Goal: Task Accomplishment & Management: Use online tool/utility

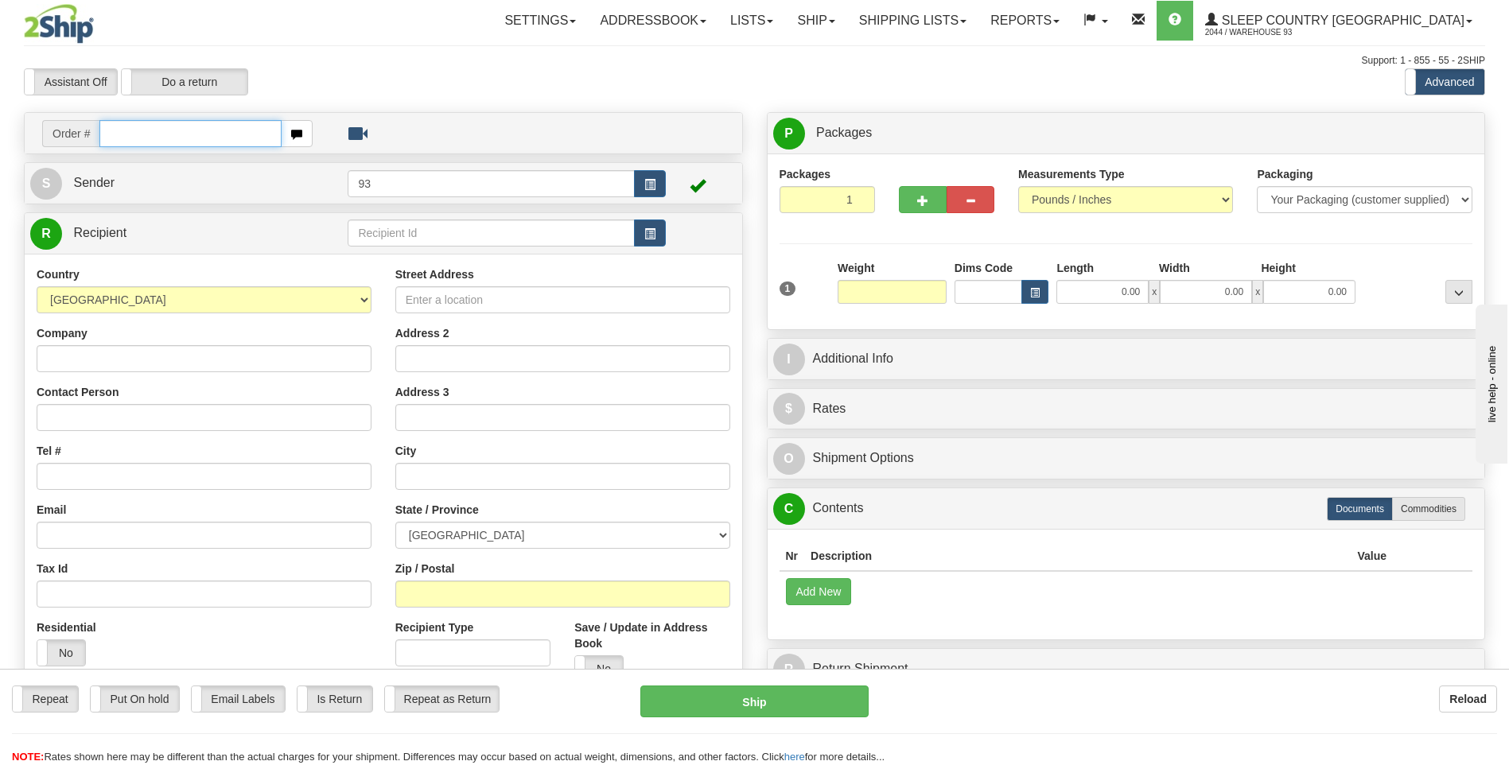
click at [181, 130] on input "text" at bounding box center [189, 133] width 181 height 27
type input "9000I092217"
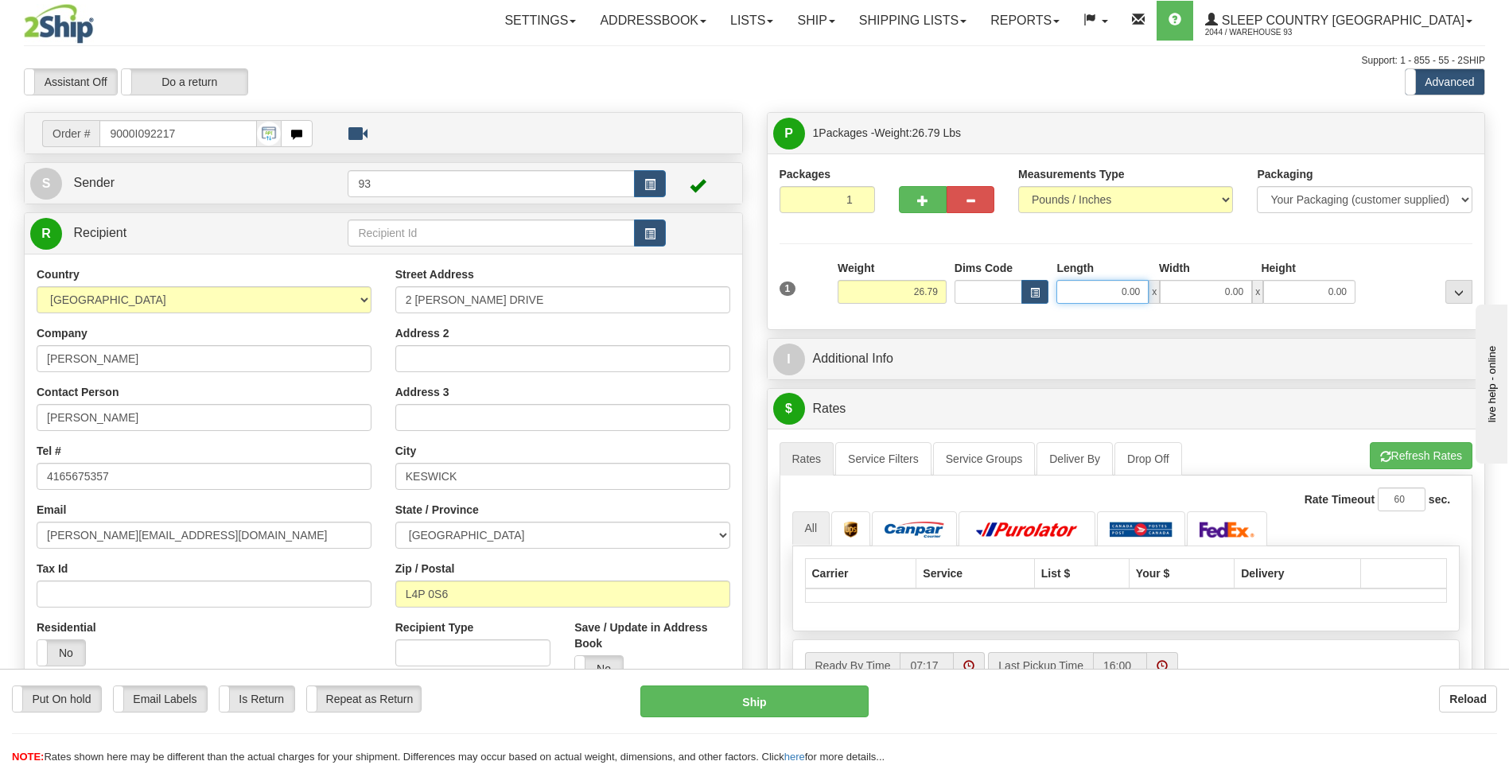
click at [1082, 283] on input "0.00" at bounding box center [1102, 292] width 92 height 24
type input "0.00"
click at [846, 21] on link "Ship" at bounding box center [815, 21] width 61 height 40
click at [846, 57] on link "Ship Screen" at bounding box center [774, 55] width 144 height 21
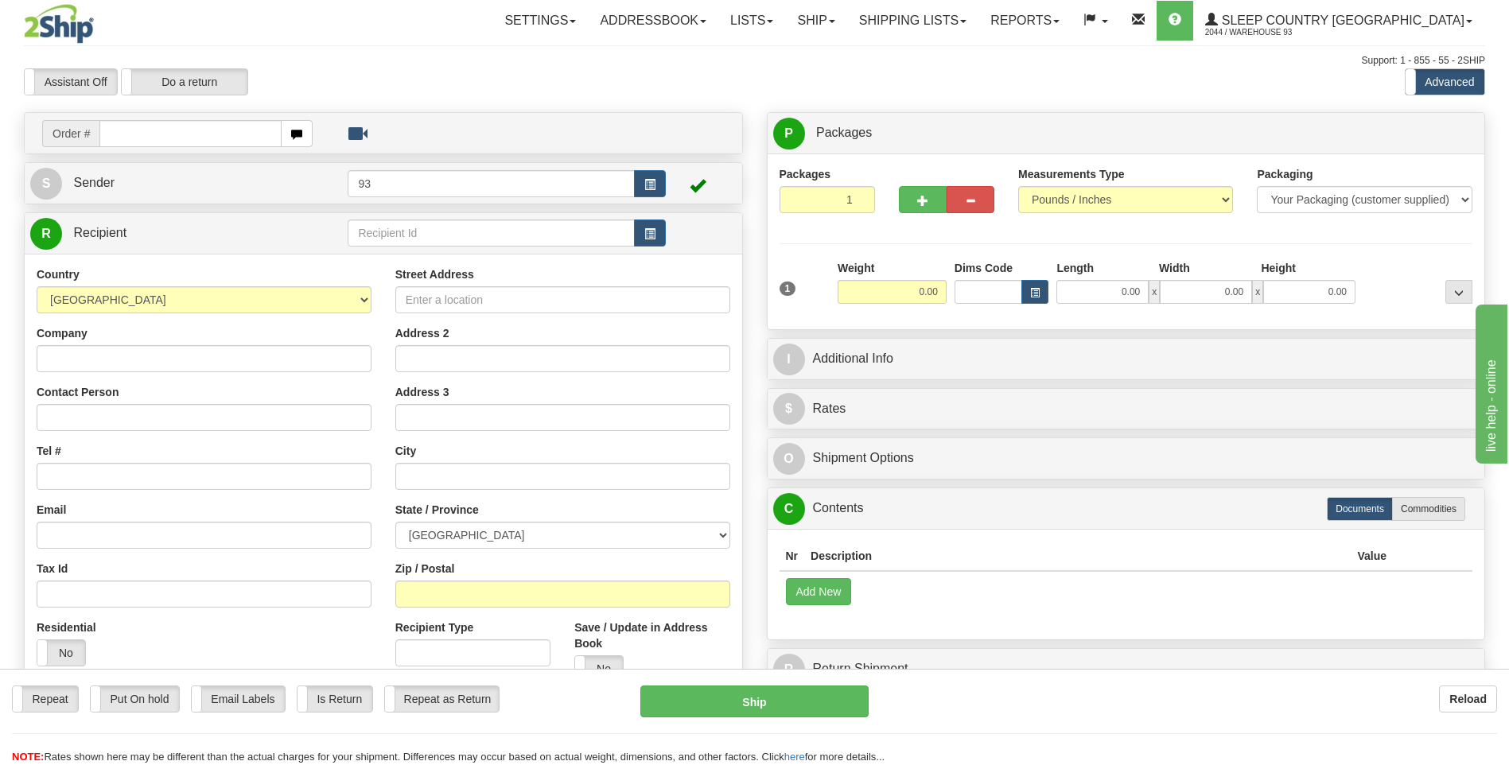
click at [122, 138] on input "text" at bounding box center [189, 133] width 181 height 27
type input "9000I092217"
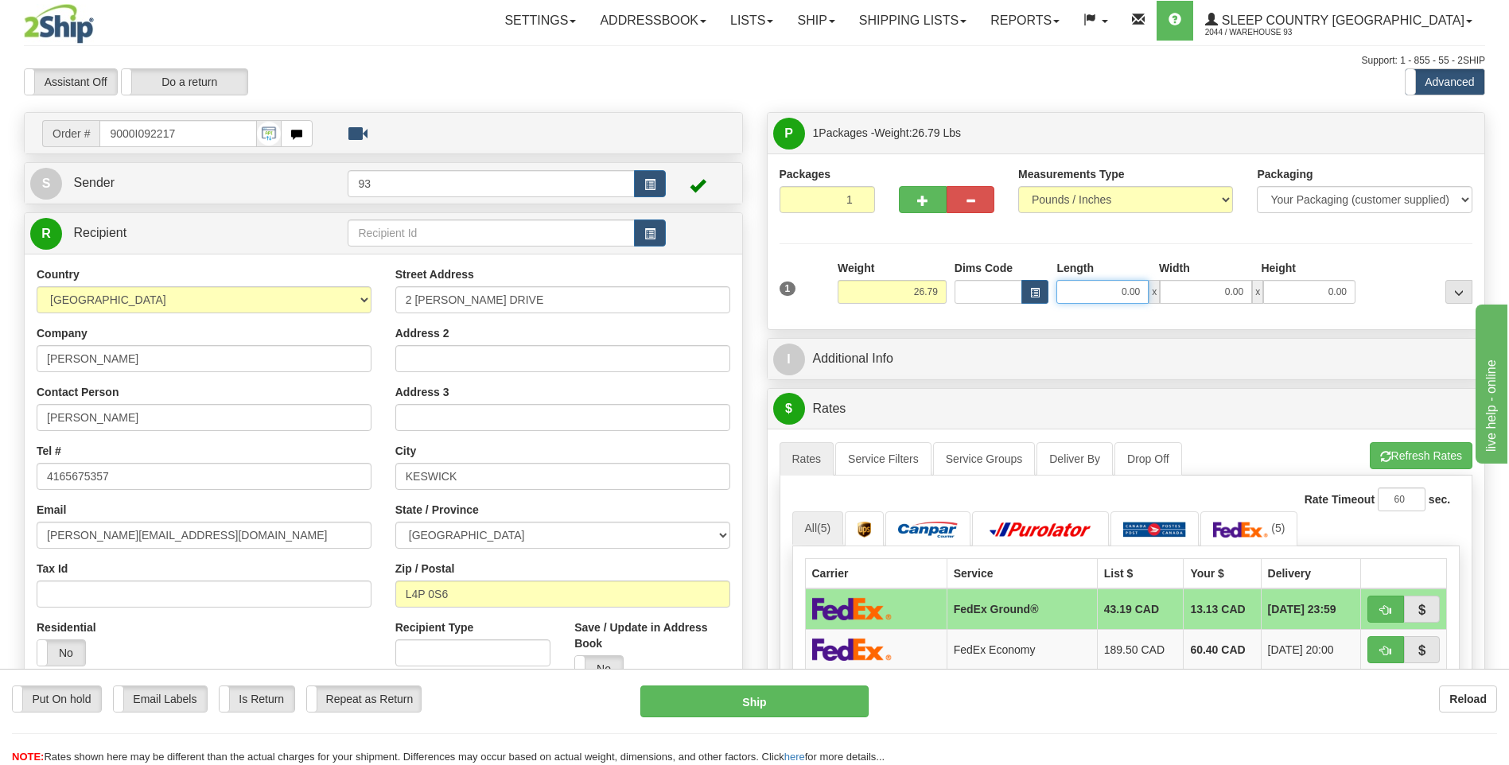
click at [1096, 292] on input "0.00" at bounding box center [1102, 292] width 92 height 24
type input "40.00"
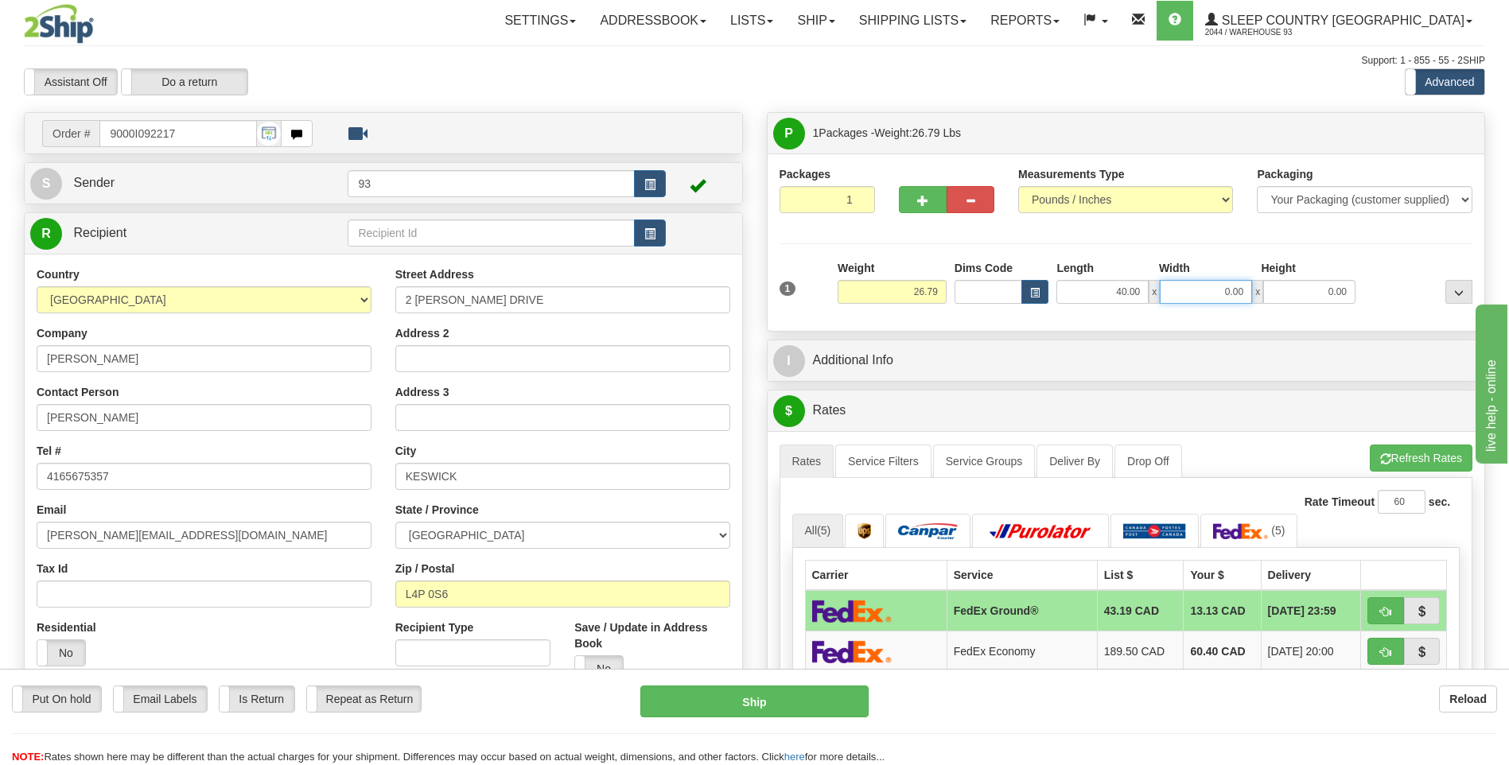
click at [1179, 287] on input "0.00" at bounding box center [1206, 292] width 92 height 24
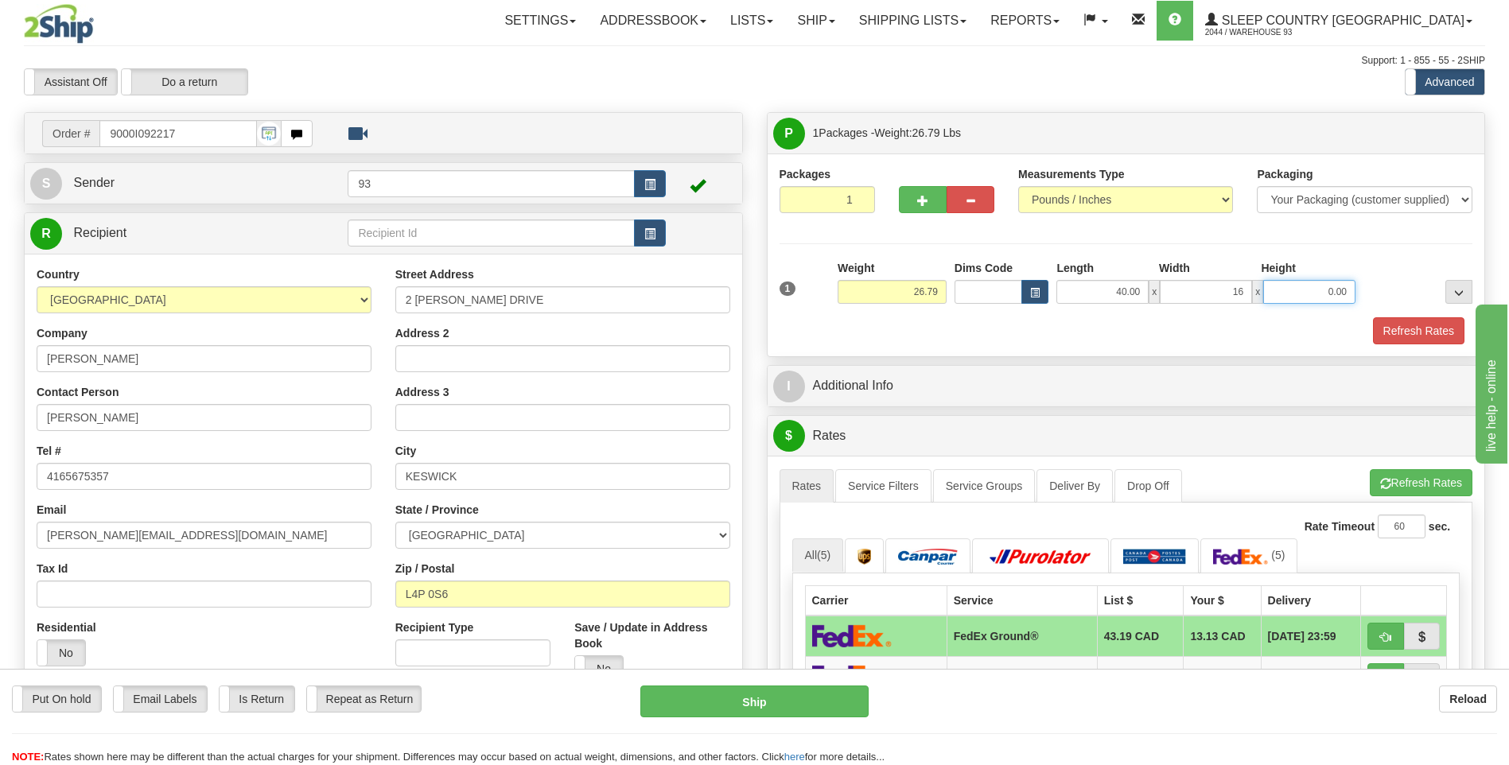
type input "16.00"
click at [1282, 283] on input "0.00" at bounding box center [1309, 292] width 92 height 24
type input "16.00"
click at [1431, 337] on button "Refresh Rates" at bounding box center [1418, 330] width 91 height 27
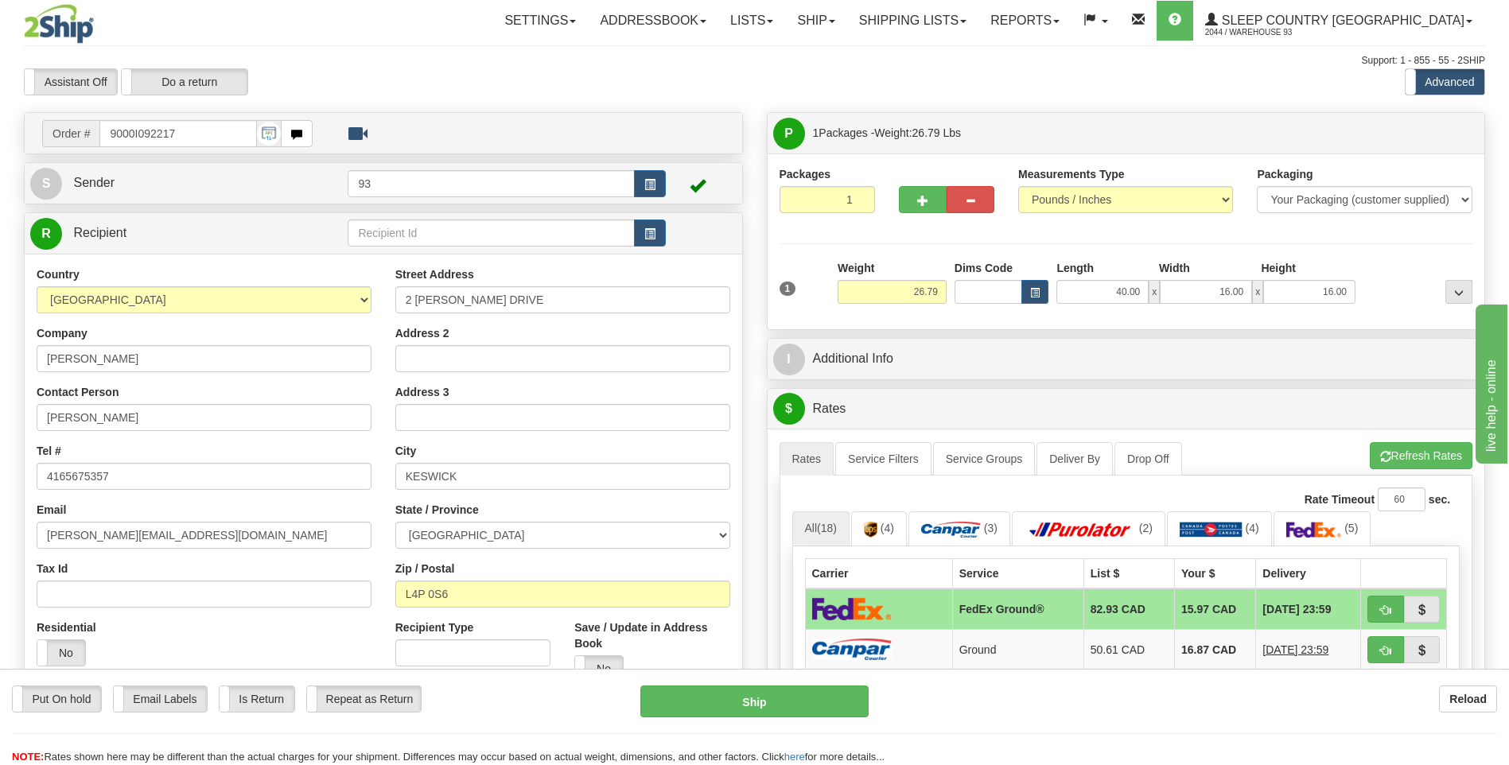
drag, startPoint x: 887, startPoint y: 655, endPoint x: 887, endPoint y: 627, distance: 28.6
click at [887, 655] on img at bounding box center [852, 649] width 80 height 21
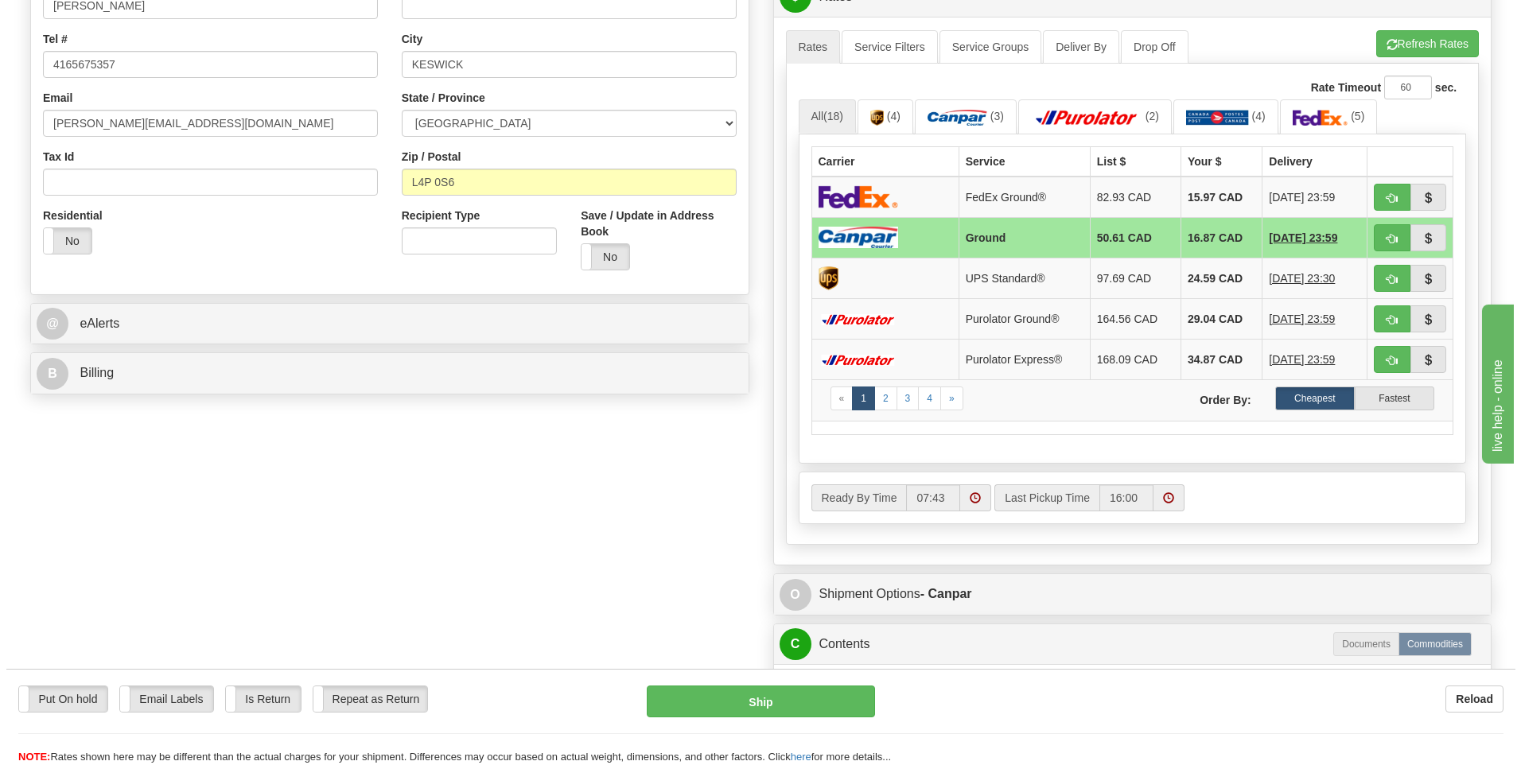
scroll to position [398, 0]
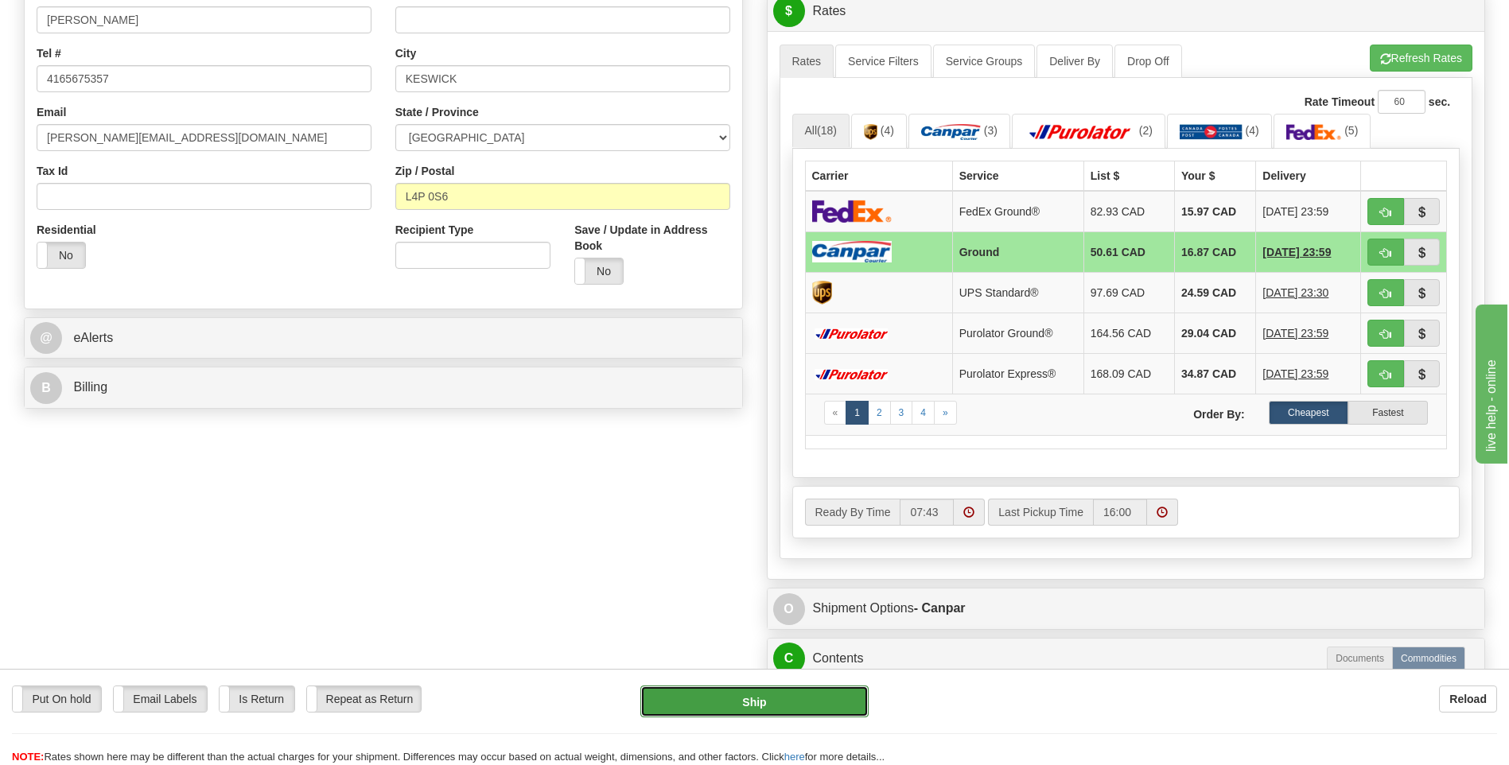
click at [806, 701] on button "Ship" at bounding box center [753, 702] width 227 height 32
type input "1"
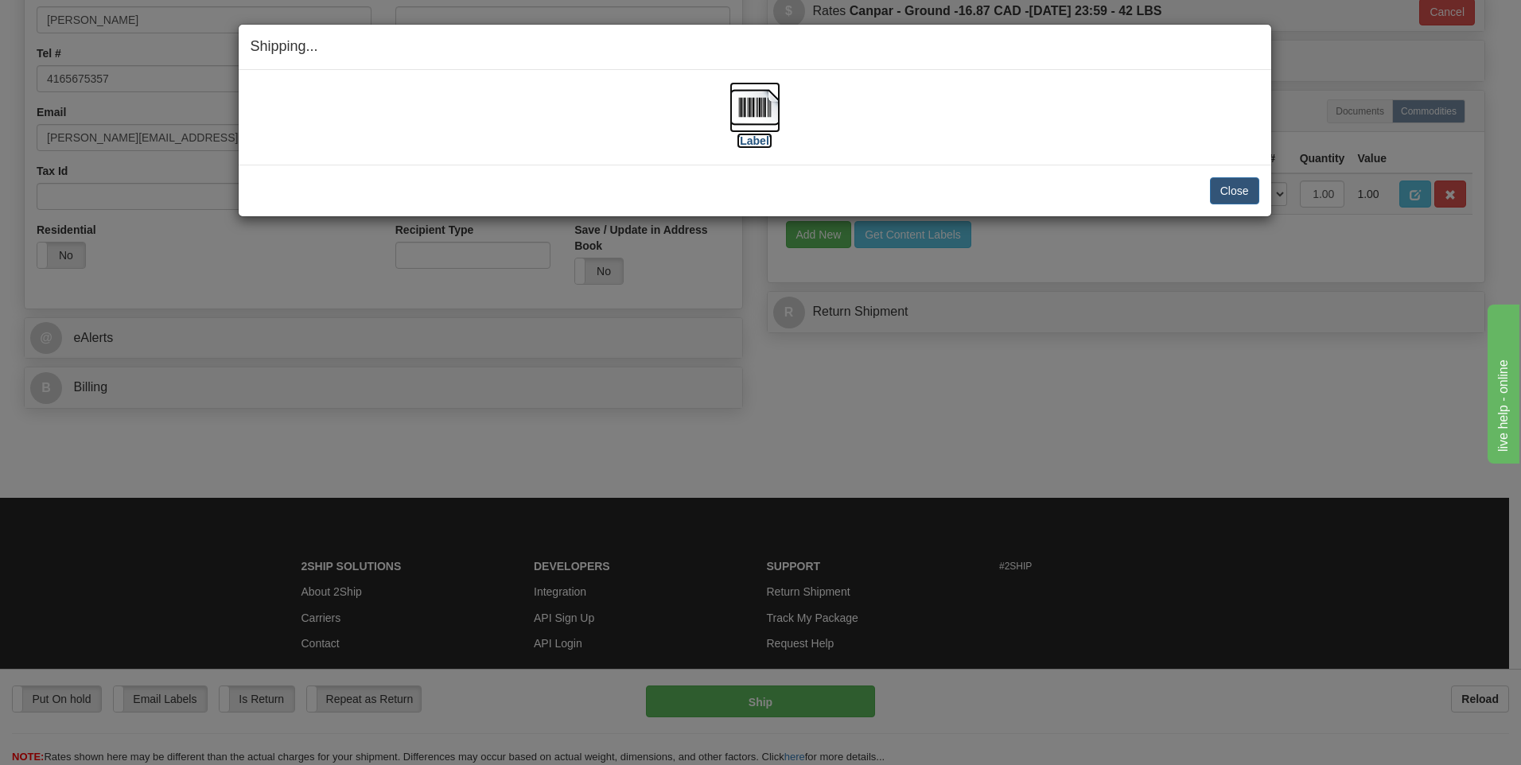
click at [750, 114] on img at bounding box center [754, 107] width 51 height 51
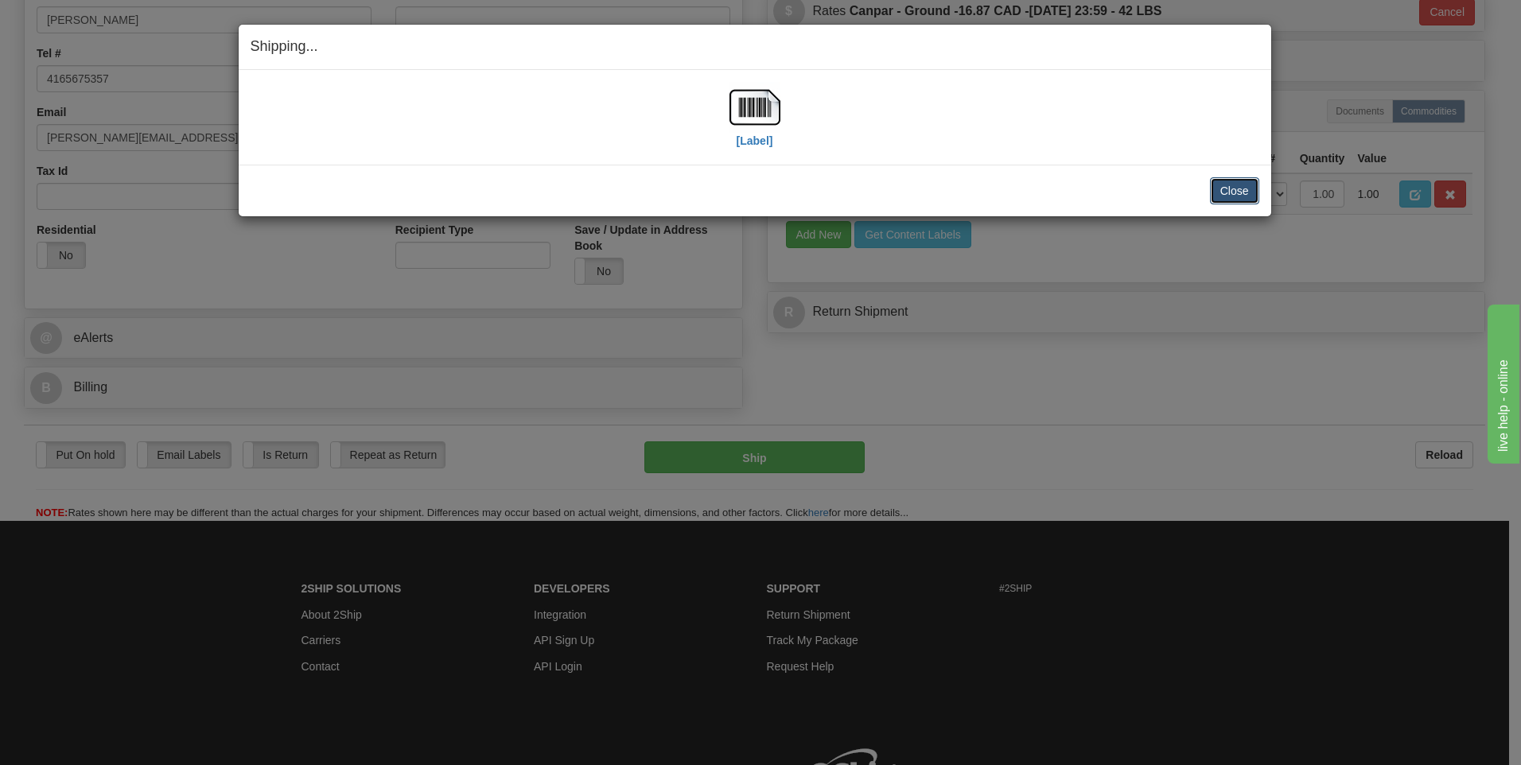
click at [1231, 191] on button "Close" at bounding box center [1234, 190] width 49 height 27
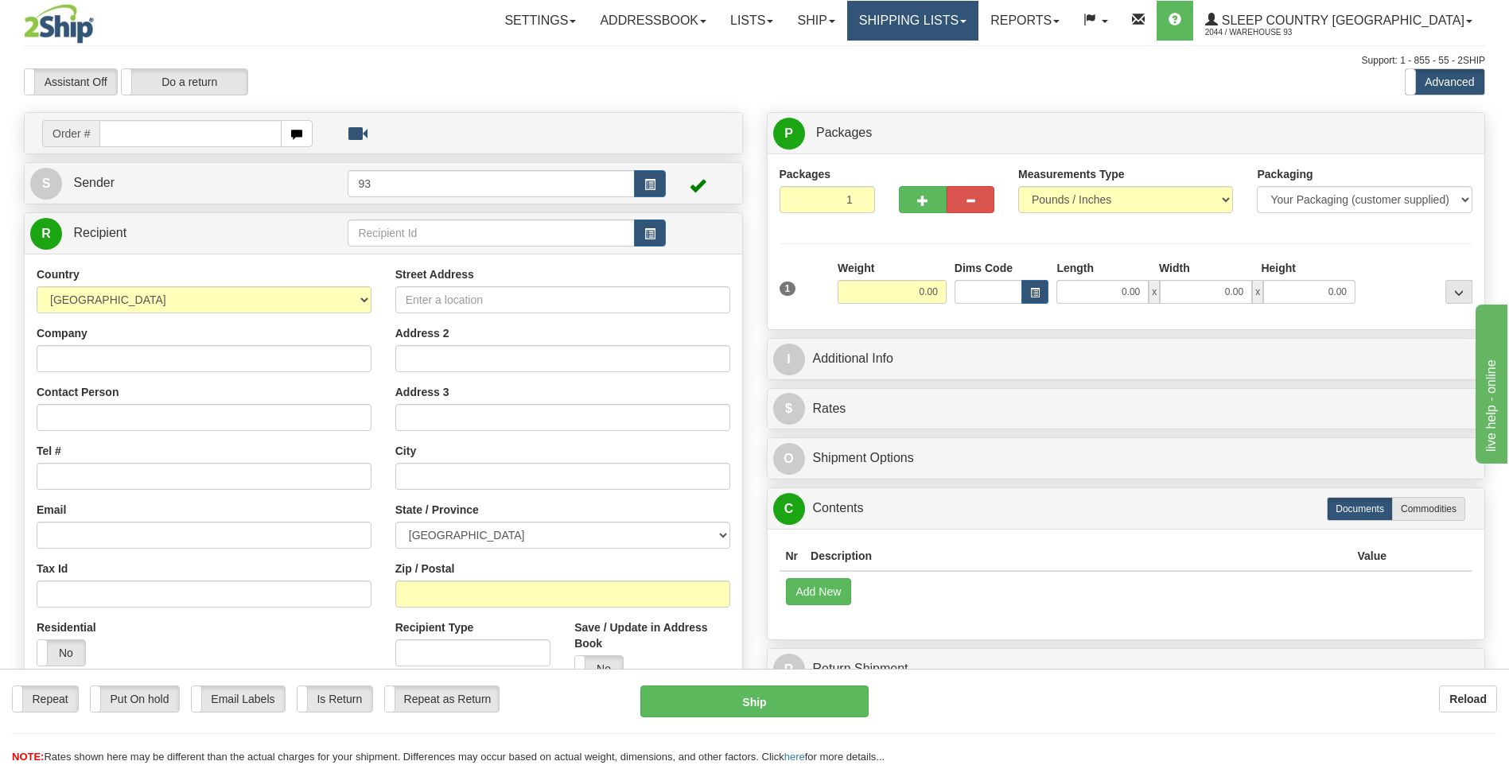
click at [952, 17] on link "Shipping lists" at bounding box center [912, 21] width 131 height 40
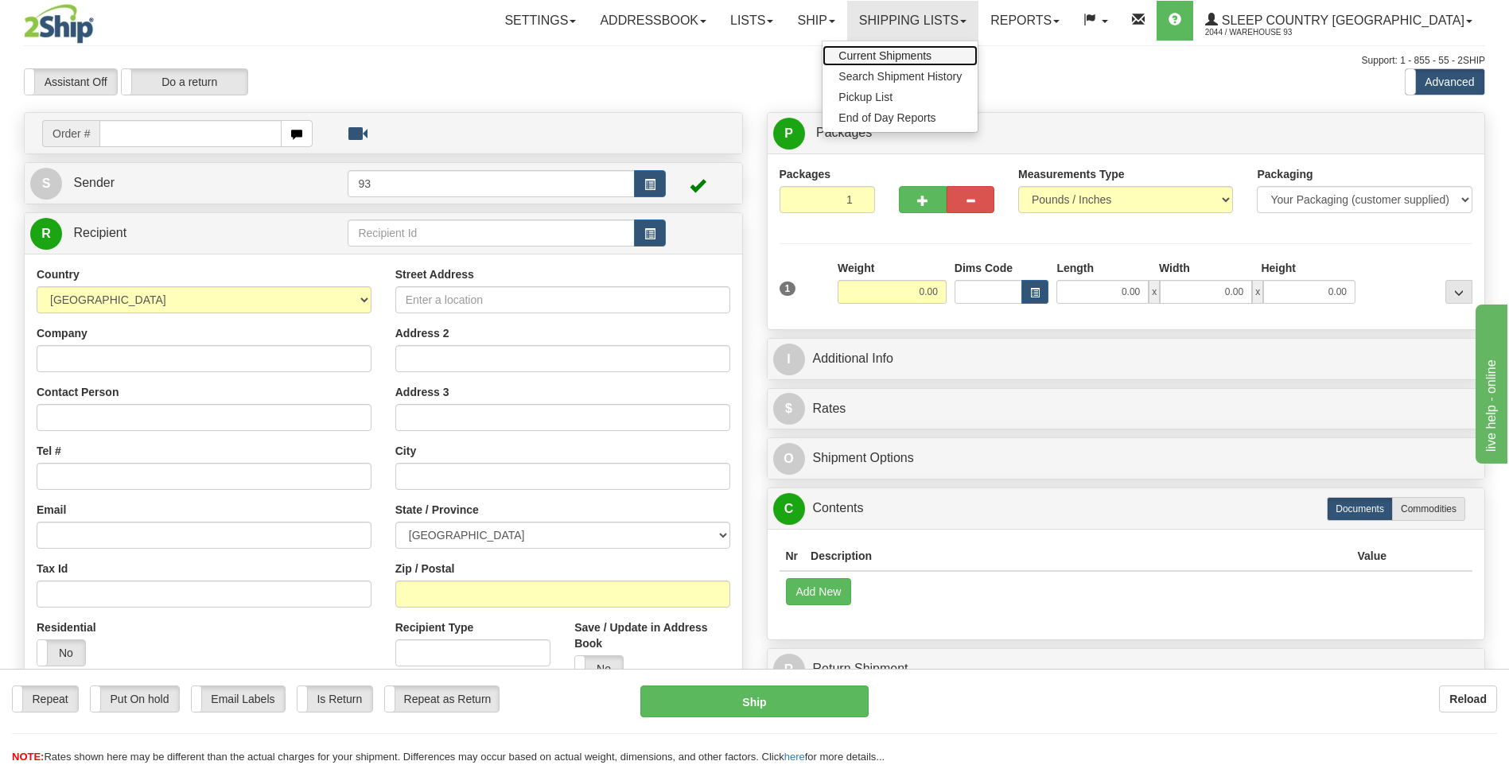
click at [920, 56] on span "Current Shipments" at bounding box center [884, 55] width 93 height 13
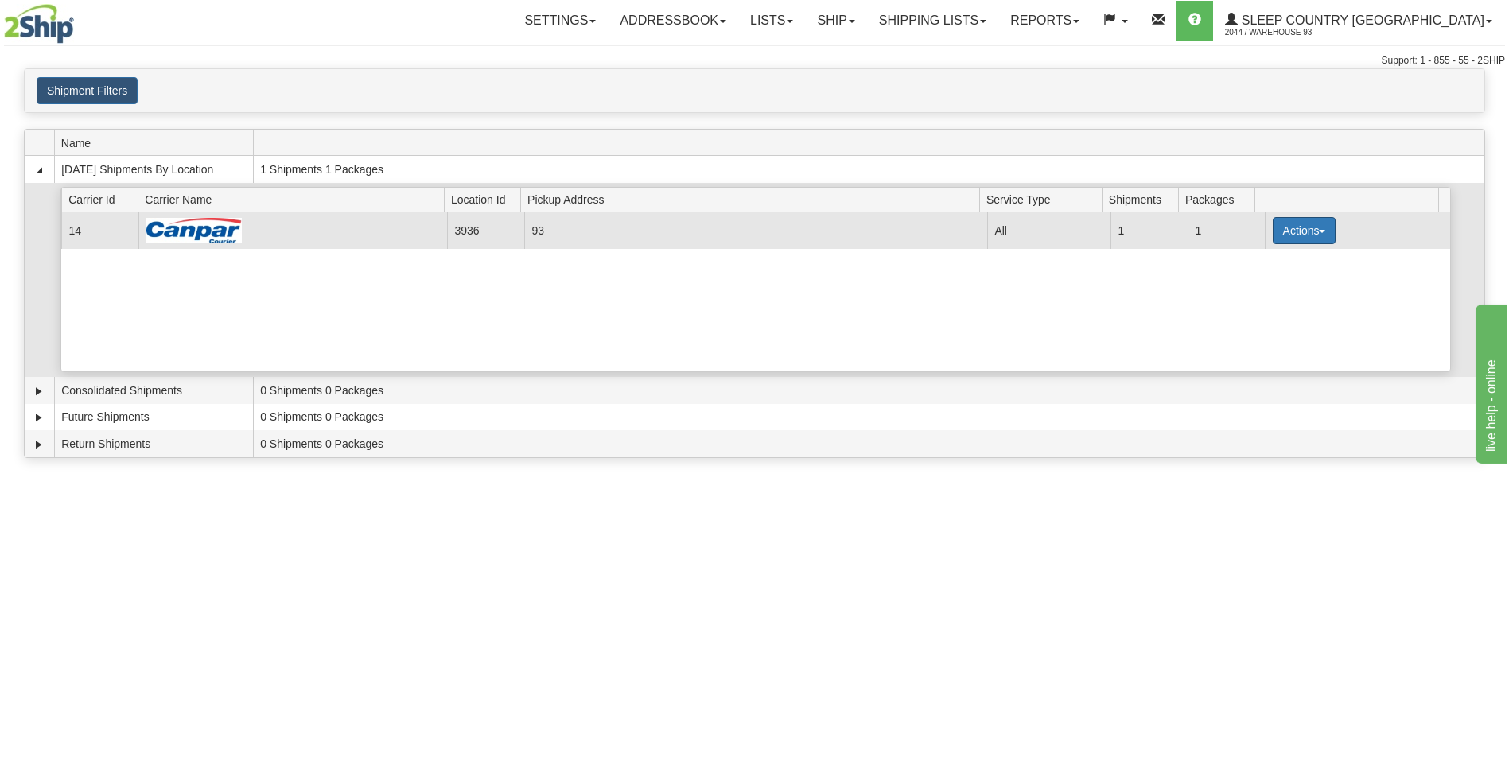
click at [1295, 225] on button "Actions" at bounding box center [1304, 230] width 64 height 27
click at [1261, 259] on span "Details" at bounding box center [1244, 259] width 43 height 11
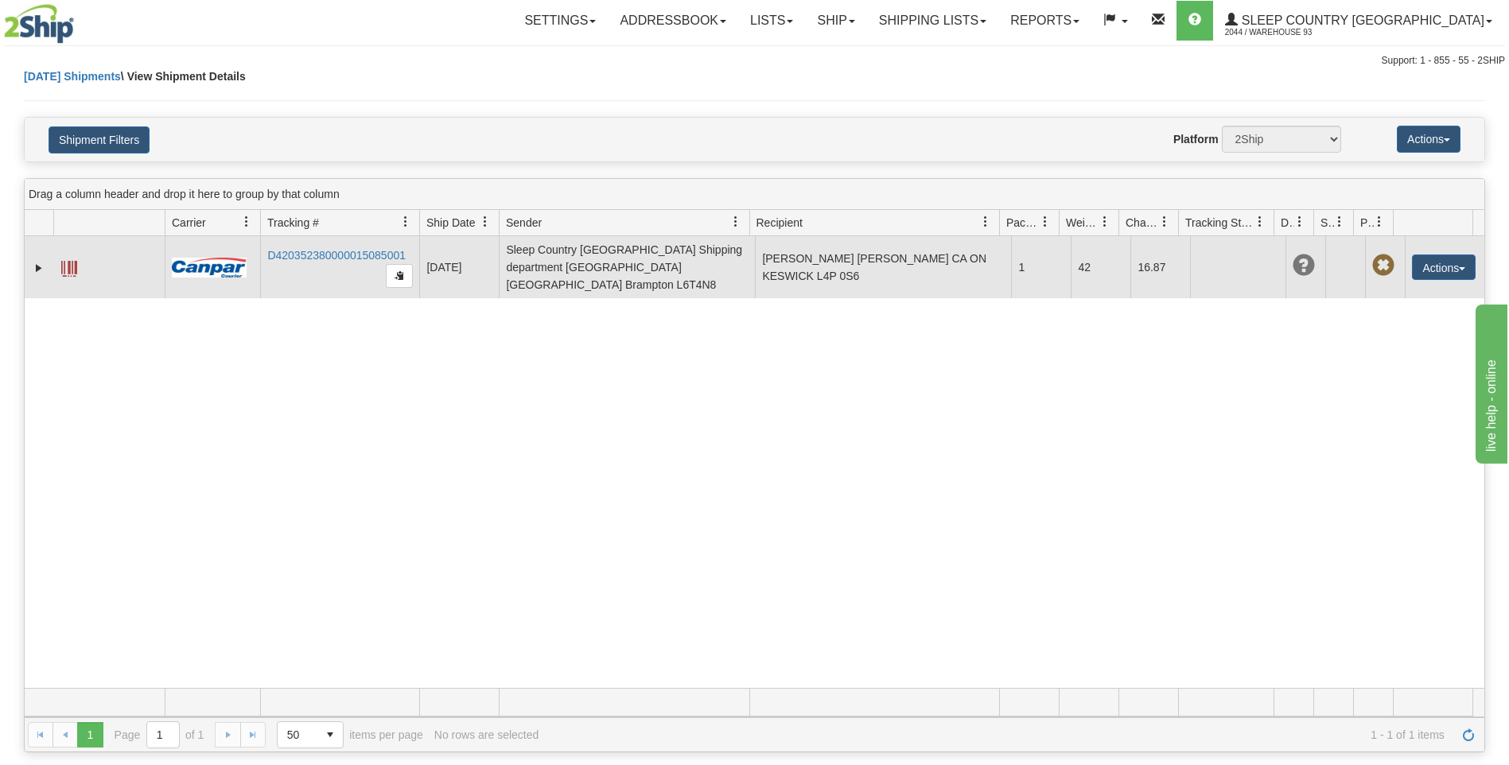
click at [71, 263] on span at bounding box center [69, 269] width 16 height 16
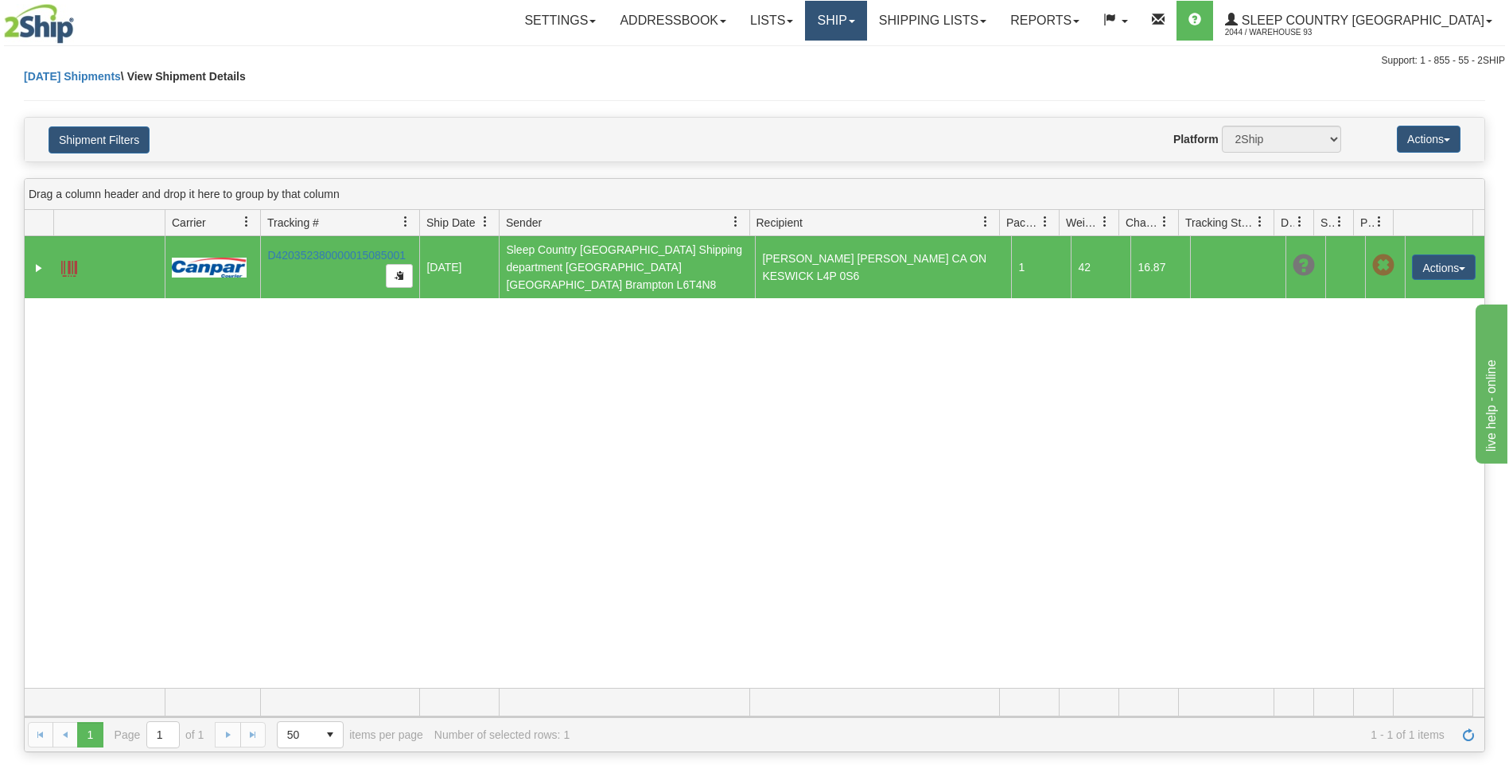
click at [866, 28] on link "Ship" at bounding box center [835, 21] width 61 height 40
click at [866, 51] on link "Ship Screen" at bounding box center [794, 55] width 144 height 21
